Goal: Transaction & Acquisition: Download file/media

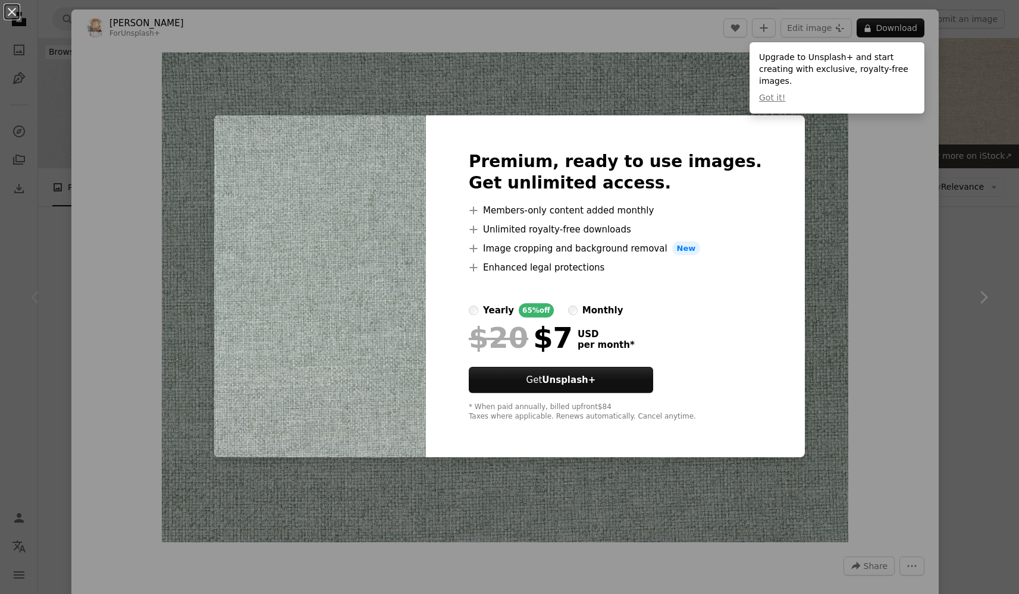
click at [837, 112] on div "An X shape Premium, ready to use images. Get unlimited access. A plus sign Memb…" at bounding box center [509, 297] width 1019 height 594
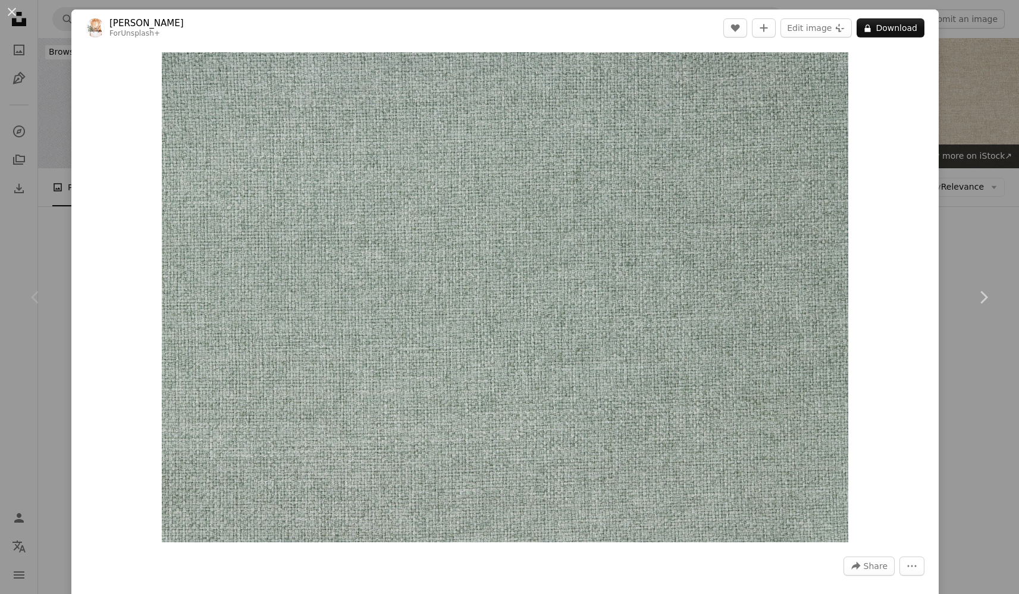
click at [969, 79] on div "An X shape Chevron left Chevron right [PERSON_NAME] For Unsplash+ A heart A plu…" at bounding box center [509, 297] width 1019 height 594
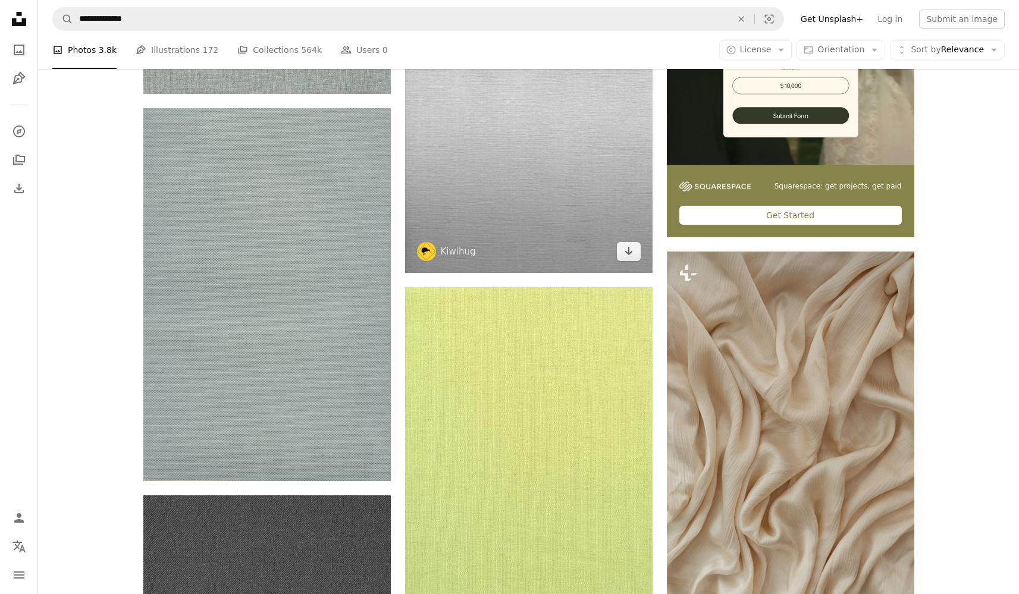
scroll to position [385, 0]
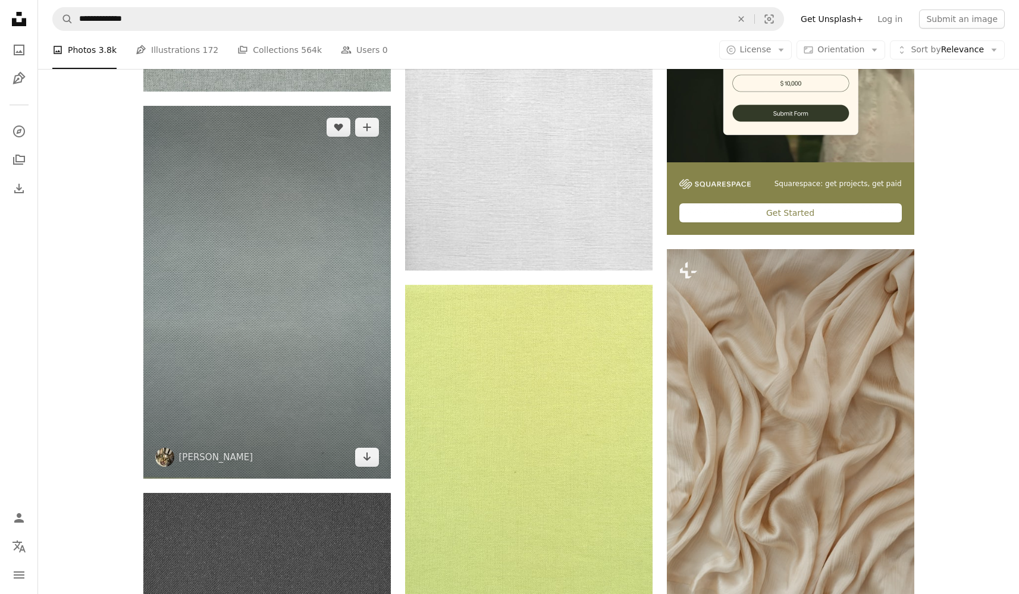
click at [304, 310] on img at bounding box center [266, 292] width 247 height 373
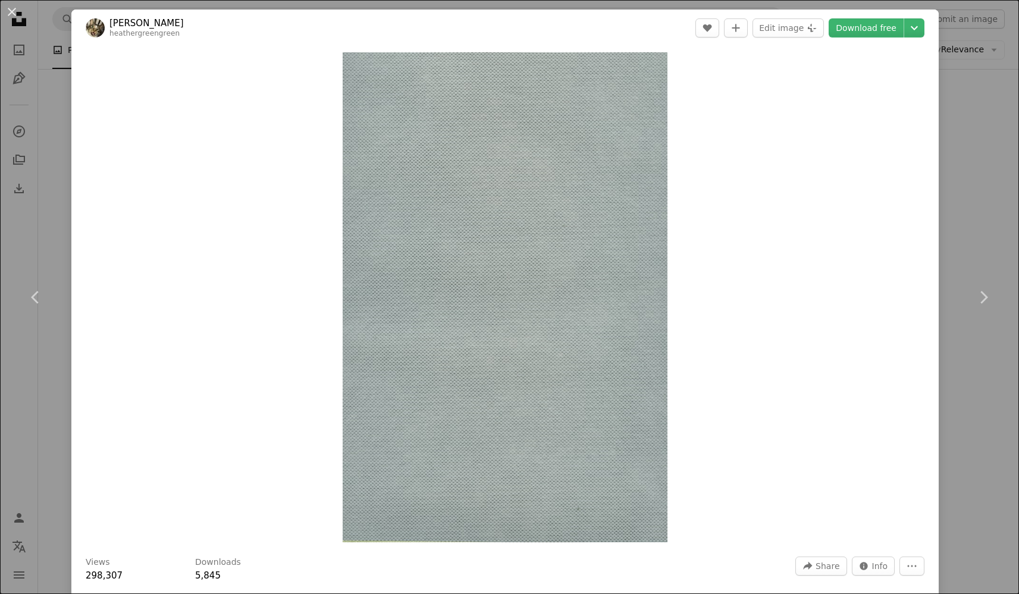
click at [1002, 124] on div "An X shape Chevron left Chevron right [PERSON_NAME] heathergreengreen A heart A…" at bounding box center [509, 297] width 1019 height 594
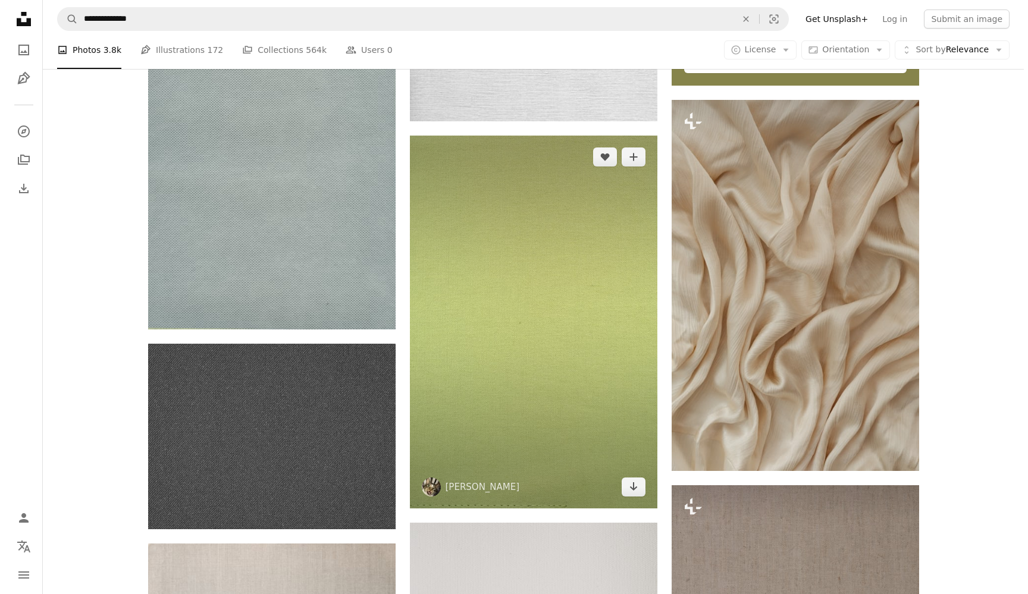
scroll to position [536, 0]
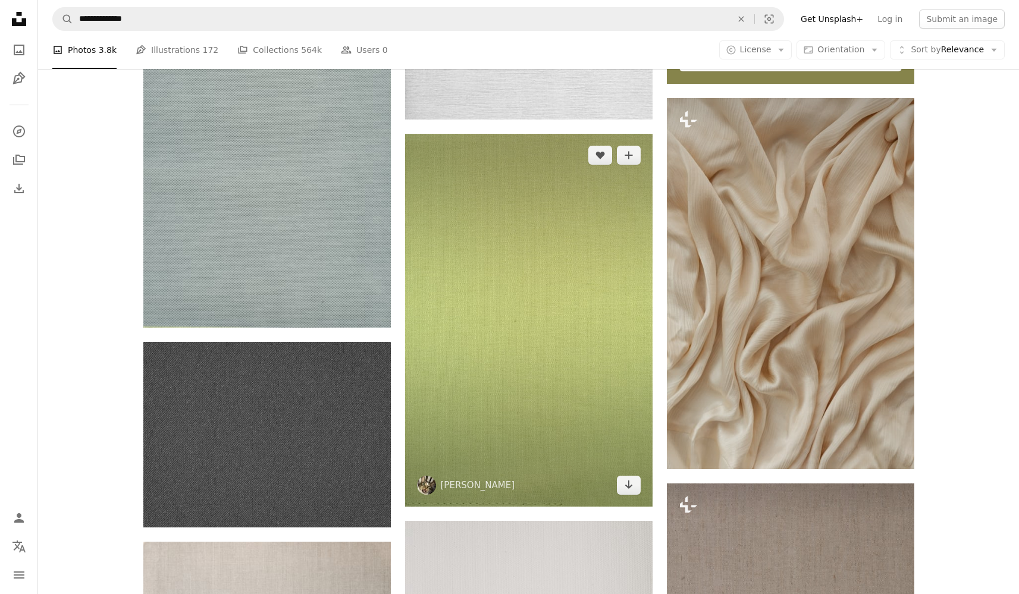
click at [560, 338] on img at bounding box center [528, 320] width 247 height 373
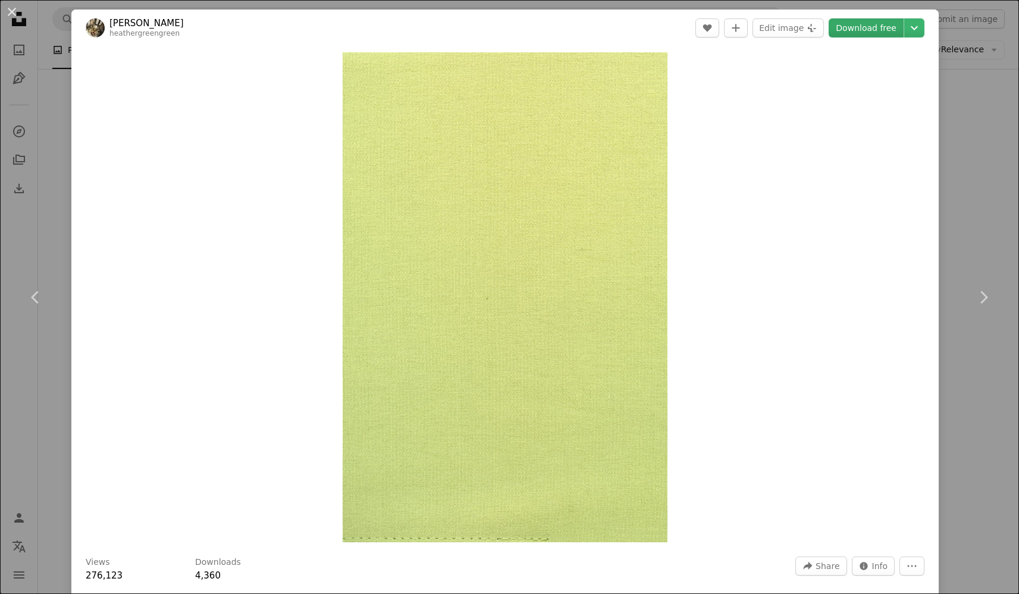
click at [879, 30] on link "Download free" at bounding box center [865, 27] width 75 height 19
